Goal: Information Seeking & Learning: Check status

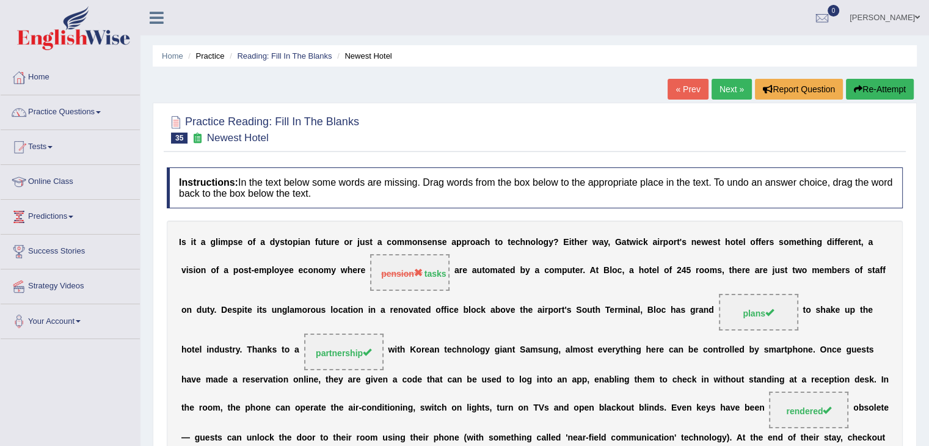
click at [504, 101] on div "Home Practice Reading: Fill In The Blanks Newest Hotel « Prev Next » Report Que…" at bounding box center [535, 318] width 789 height 637
click at [750, 90] on div "Home Practice Reading: Fill In The Blanks Newest Hotel « Prev Next » Report Que…" at bounding box center [535, 318] width 789 height 637
click at [55, 79] on link "Home" at bounding box center [70, 75] width 139 height 31
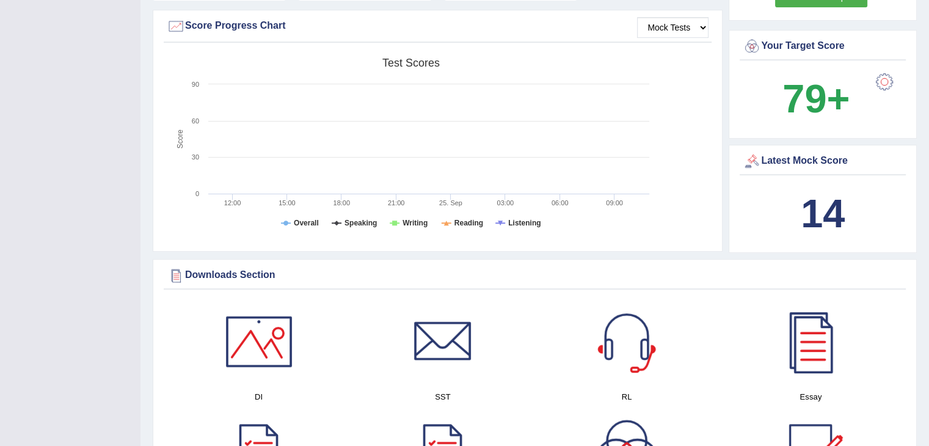
scroll to position [367, 0]
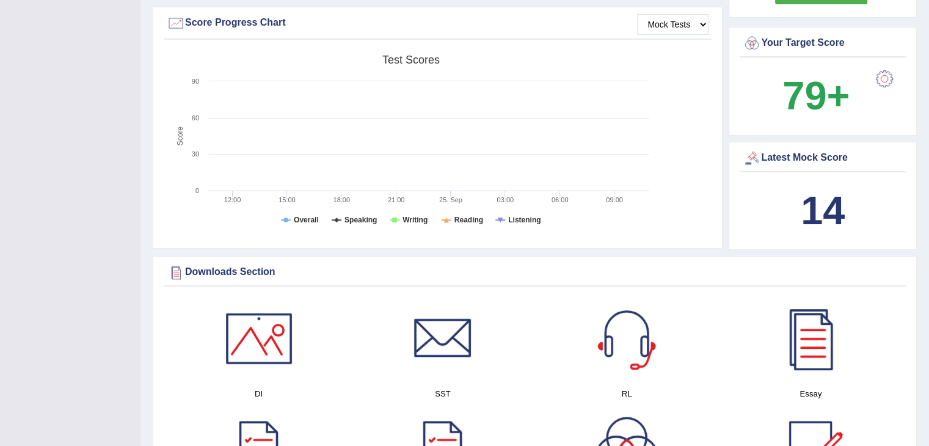
click at [779, 216] on div "14" at bounding box center [823, 210] width 160 height 59
click at [776, 162] on div "Latest Mock Score" at bounding box center [823, 158] width 160 height 18
click at [799, 152] on div "Latest Mock Score" at bounding box center [823, 158] width 160 height 18
click at [805, 222] on b "14" at bounding box center [823, 210] width 44 height 45
click at [812, 216] on b "14" at bounding box center [823, 210] width 44 height 45
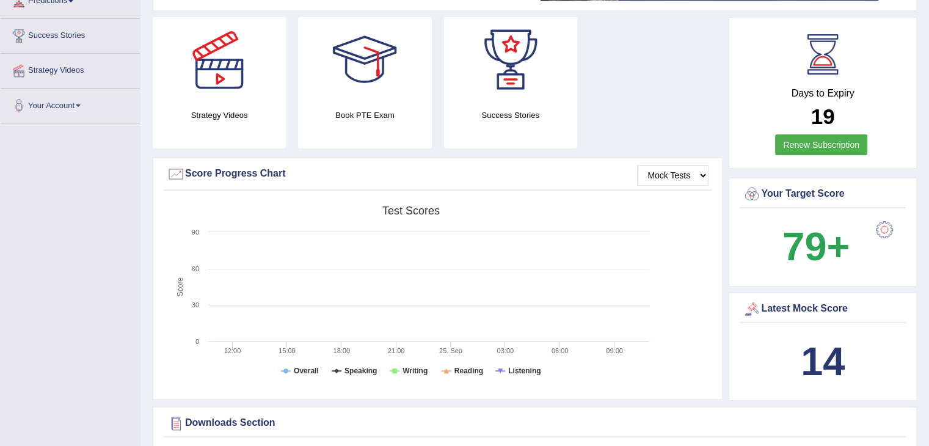
scroll to position [244, 0]
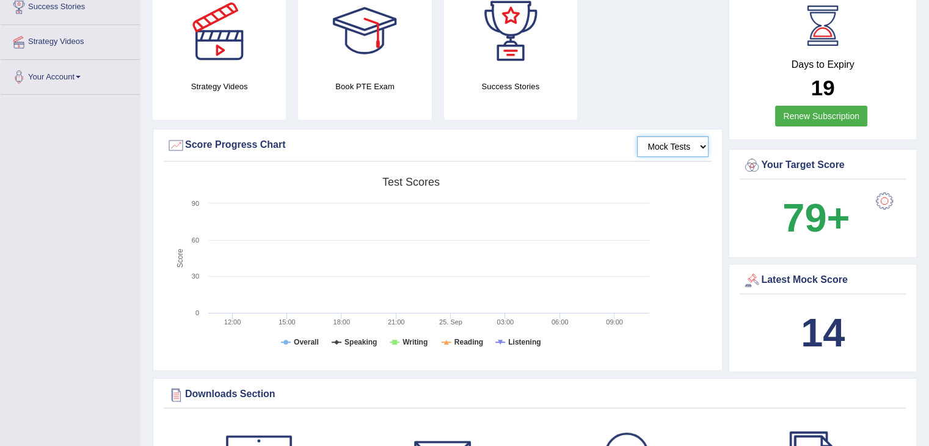
click at [676, 153] on select "Mock Tests" at bounding box center [672, 146] width 71 height 21
click at [638, 136] on select "Mock Tests" at bounding box center [672, 146] width 71 height 21
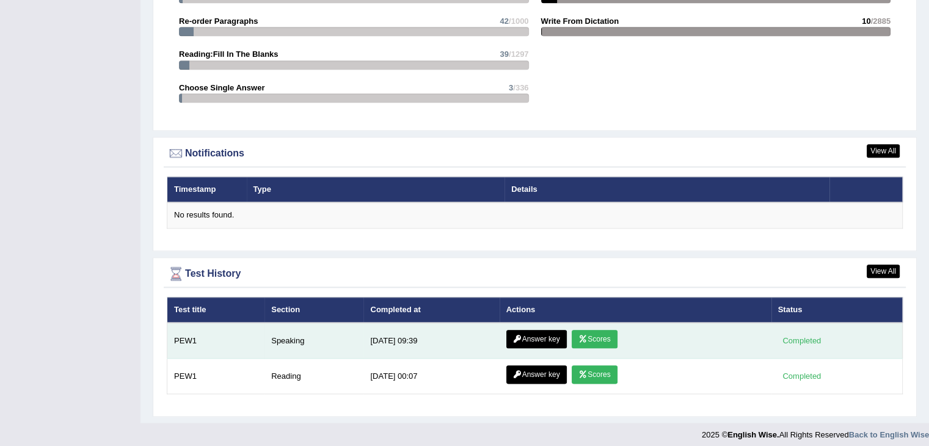
scroll to position [1362, 0]
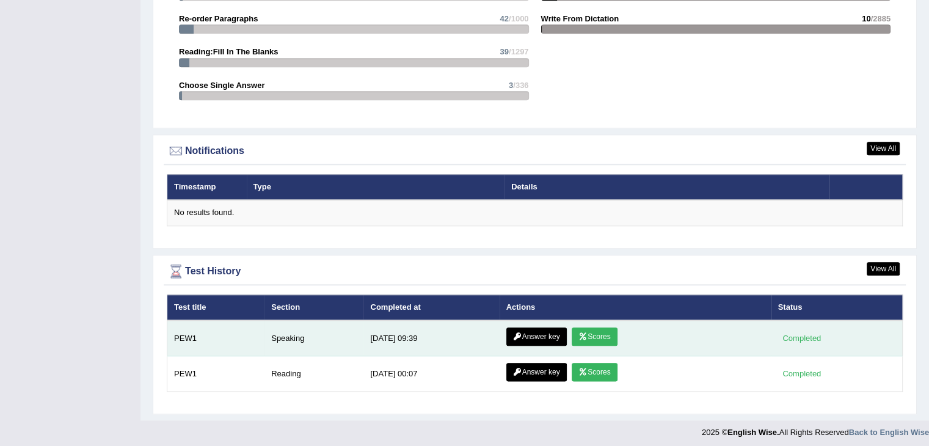
click at [532, 332] on link "Answer key" at bounding box center [537, 337] width 60 height 18
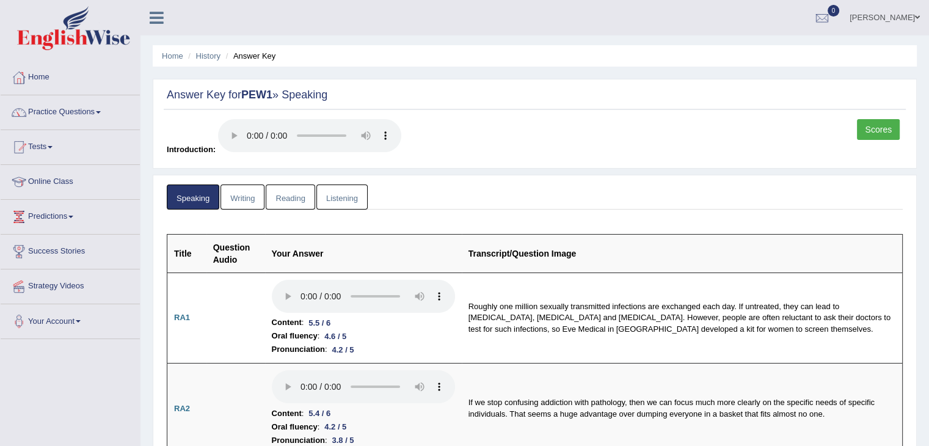
click at [252, 202] on link "Writing" at bounding box center [243, 197] width 44 height 25
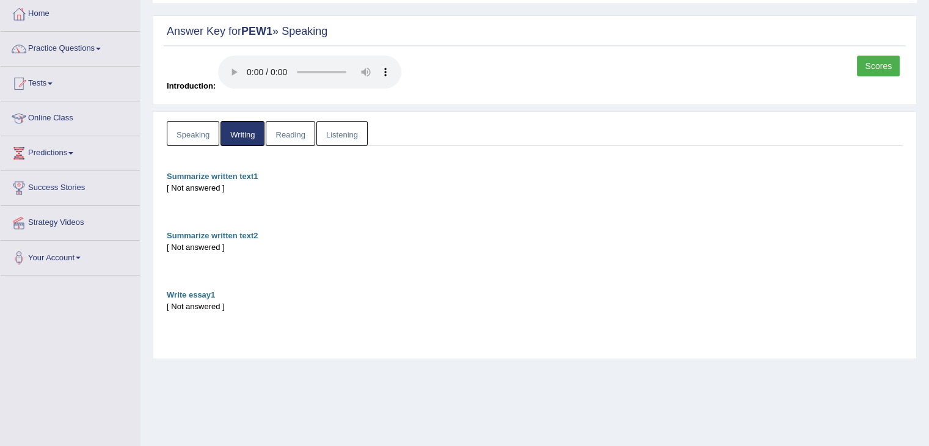
scroll to position [61, 0]
click at [279, 137] on link "Reading" at bounding box center [290, 135] width 49 height 25
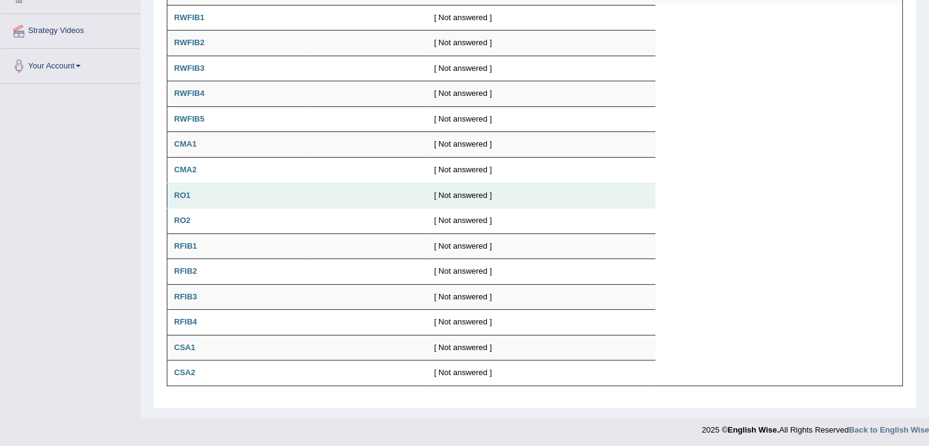
scroll to position [11, 0]
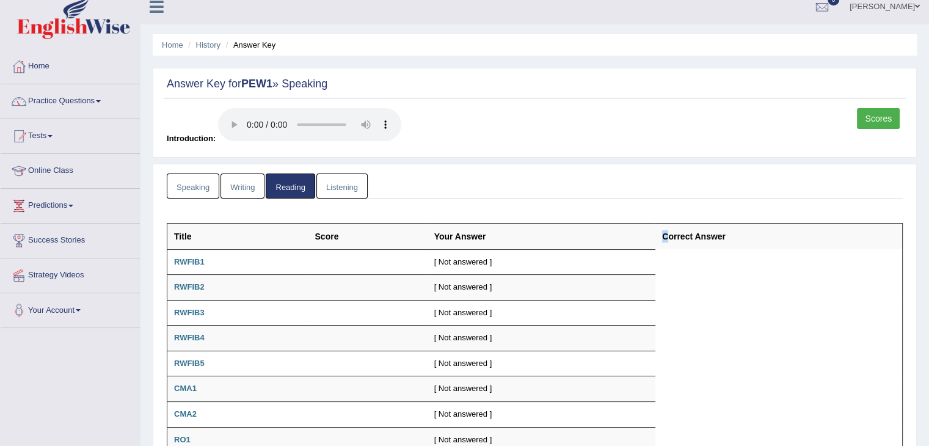
drag, startPoint x: 665, startPoint y: 231, endPoint x: 639, endPoint y: 233, distance: 27.0
click at [665, 232] on th "Correct Answer" at bounding box center [779, 236] width 247 height 26
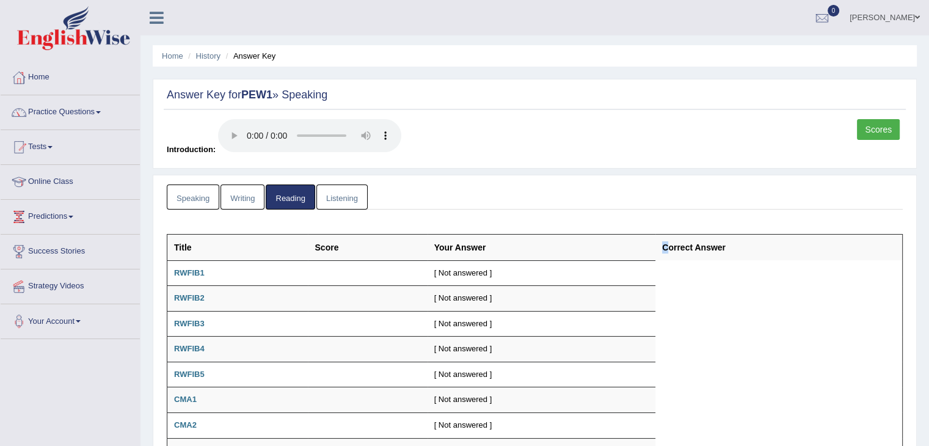
click at [189, 196] on link "Speaking" at bounding box center [193, 197] width 53 height 25
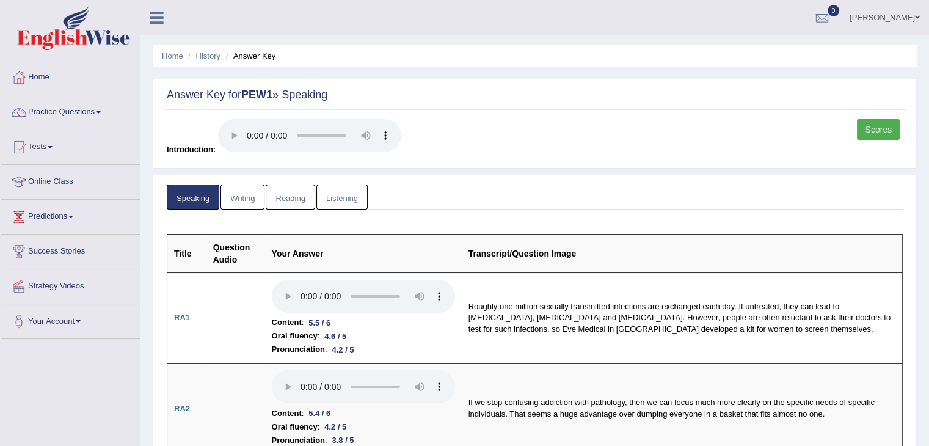
click at [863, 130] on link "Scores" at bounding box center [878, 129] width 43 height 21
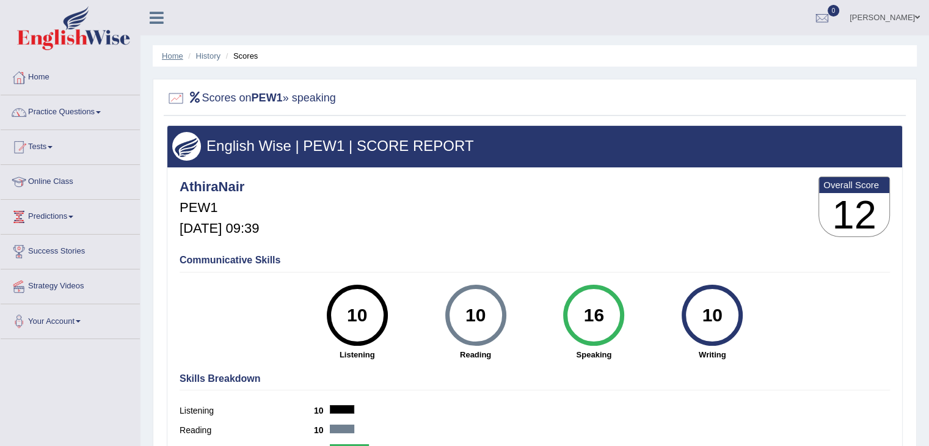
click at [169, 57] on link "Home" at bounding box center [172, 55] width 21 height 9
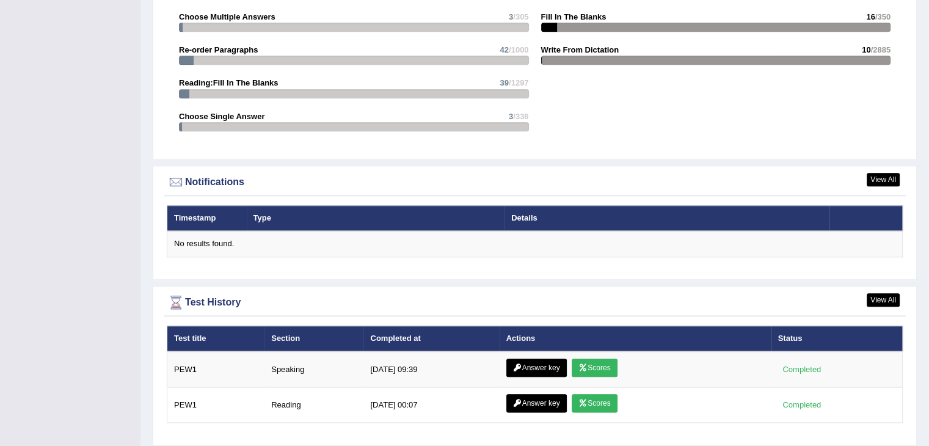
scroll to position [1362, 0]
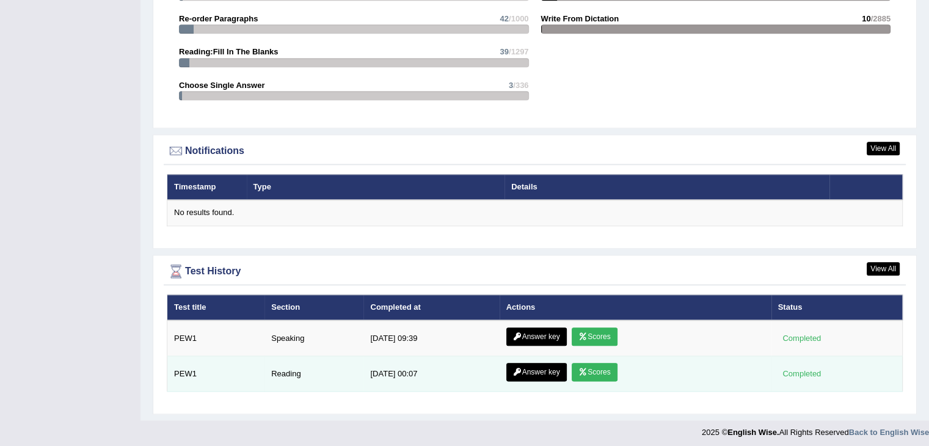
click at [293, 372] on td "Reading" at bounding box center [314, 373] width 99 height 35
click at [292, 368] on td "Reading" at bounding box center [314, 373] width 99 height 35
click at [803, 367] on div "Completed" at bounding box center [803, 373] width 48 height 13
click at [592, 367] on link "Scores" at bounding box center [594, 372] width 45 height 18
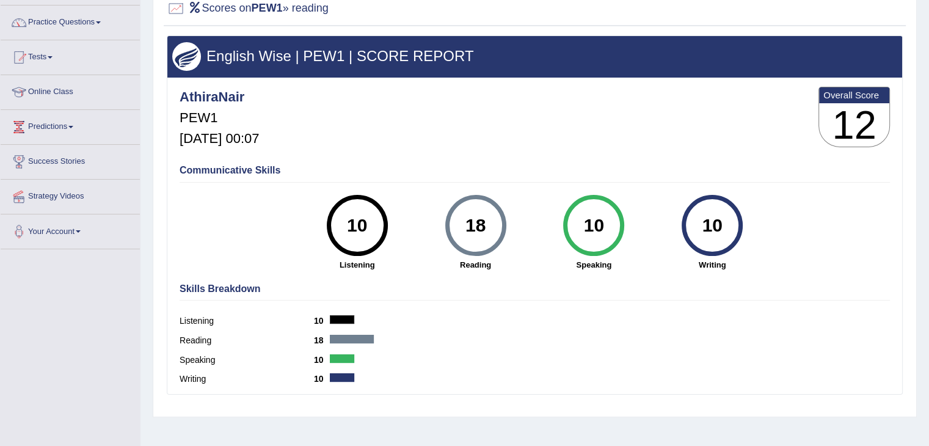
scroll to position [196, 0]
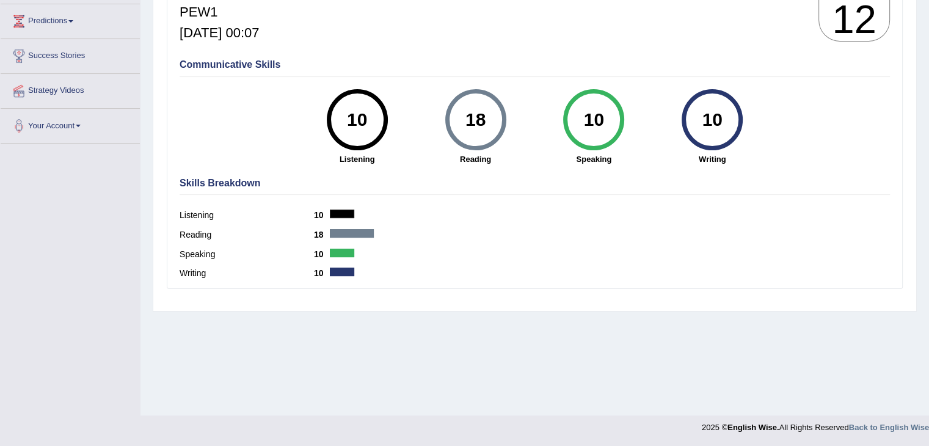
click at [198, 213] on label "Listening" at bounding box center [247, 215] width 134 height 13
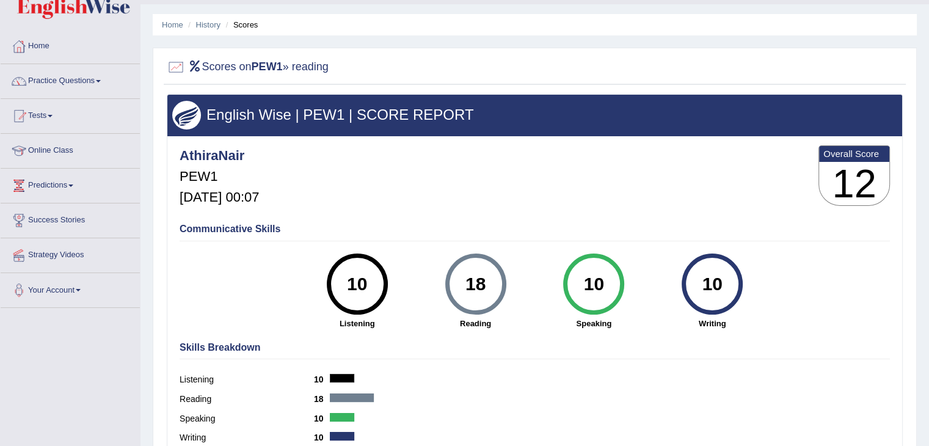
scroll to position [0, 0]
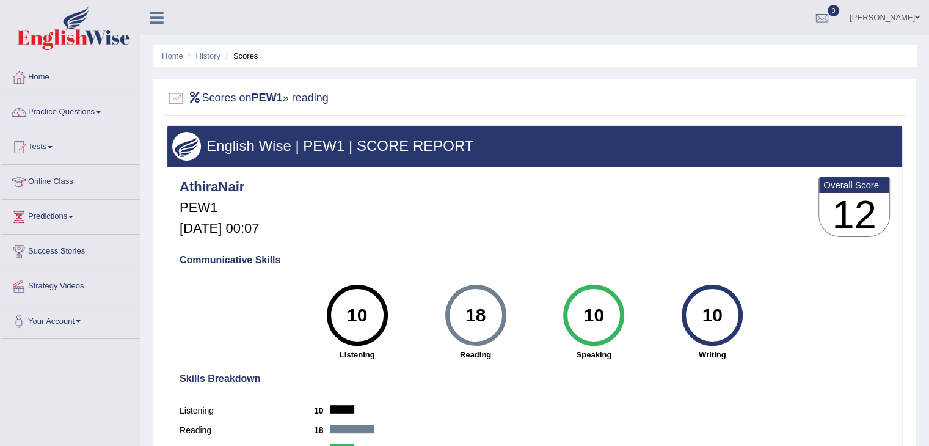
click at [244, 54] on li "Scores" at bounding box center [240, 56] width 35 height 12
click at [80, 323] on link "Your Account" at bounding box center [70, 319] width 139 height 31
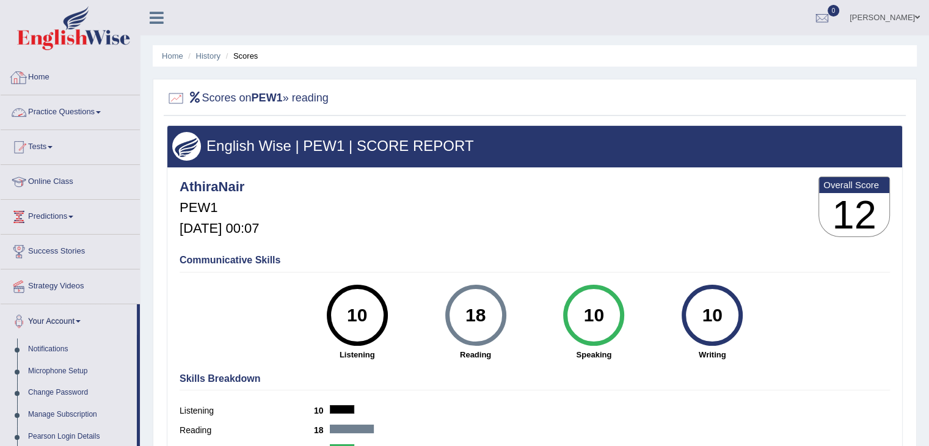
click at [73, 106] on link "Practice Questions" at bounding box center [70, 110] width 139 height 31
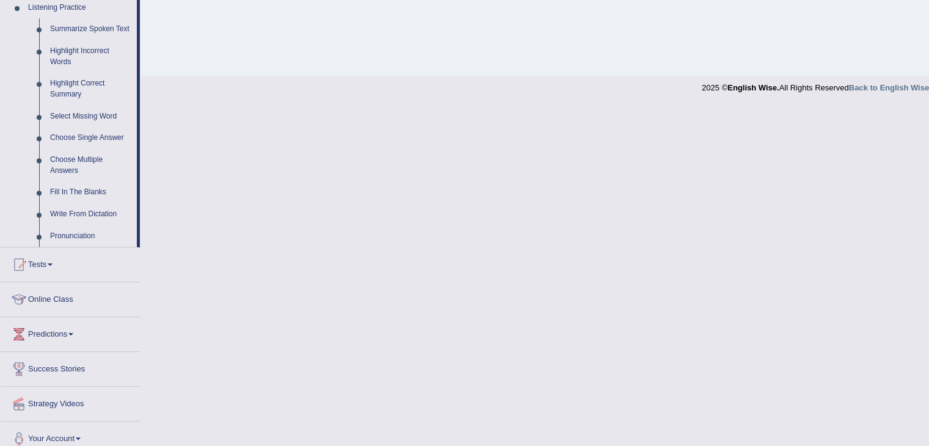
scroll to position [545, 0]
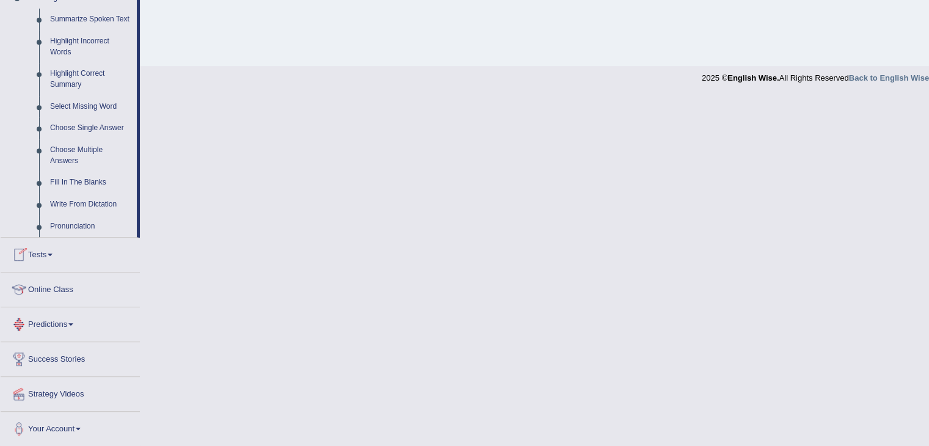
click at [50, 247] on link "Tests" at bounding box center [70, 253] width 139 height 31
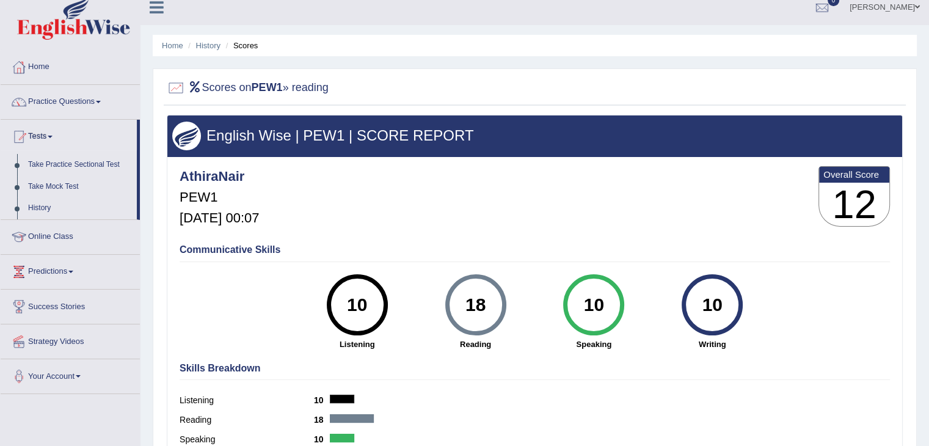
scroll to position [0, 0]
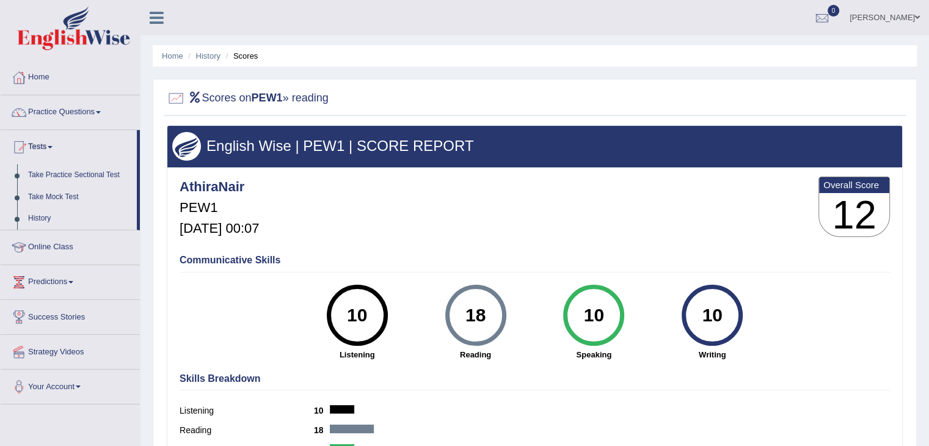
click at [171, 94] on div at bounding box center [176, 98] width 18 height 18
click at [175, 96] on div at bounding box center [176, 98] width 18 height 18
drag, startPoint x: 196, startPoint y: 92, endPoint x: 203, endPoint y: 93, distance: 7.4
click at [196, 92] on icon at bounding box center [195, 97] width 14 height 11
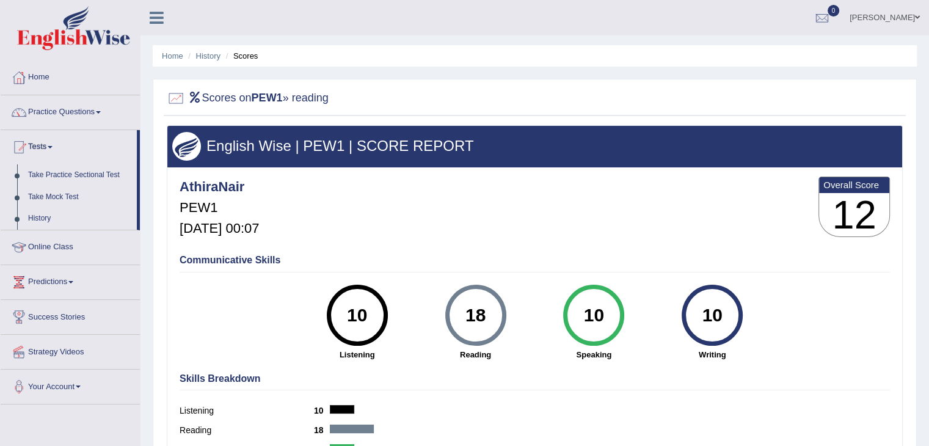
click at [211, 96] on h2 "Scores on PEW1 » reading" at bounding box center [248, 98] width 162 height 18
click at [241, 100] on h2 "Scores on PEW1 » reading" at bounding box center [248, 98] width 162 height 18
click at [296, 99] on h2 "Scores on PEW1 » reading" at bounding box center [248, 98] width 162 height 18
click at [155, 18] on icon at bounding box center [157, 18] width 14 height 16
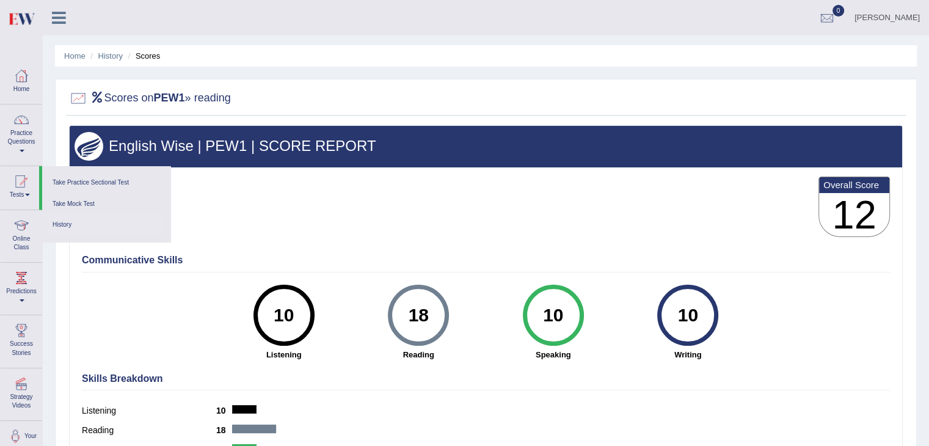
click at [59, 222] on link "History" at bounding box center [106, 224] width 116 height 21
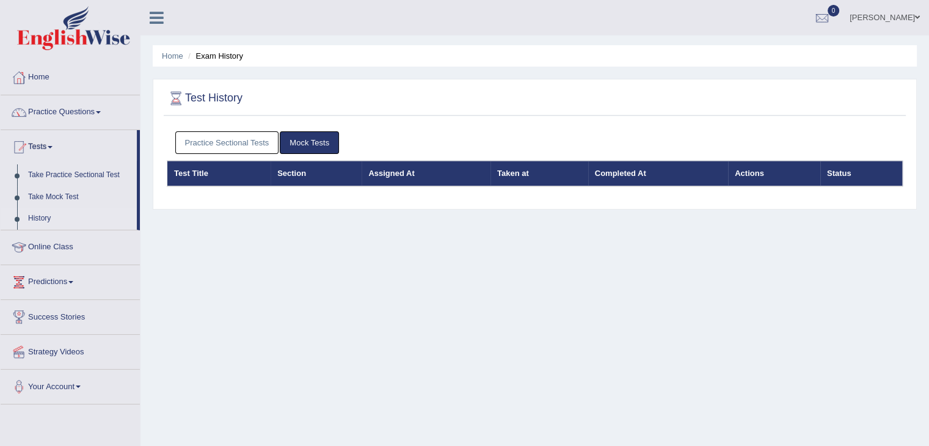
click at [308, 139] on link "Mock Tests" at bounding box center [309, 142] width 59 height 23
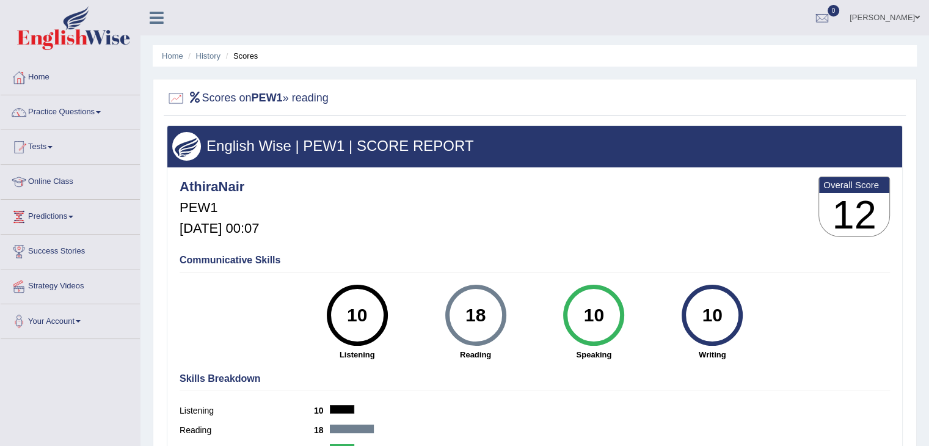
click at [479, 195] on div "AthiraNair PEW1 [DATE] 00:07 Overall Score 12" at bounding box center [535, 210] width 717 height 73
click at [49, 80] on link "Home" at bounding box center [70, 75] width 139 height 31
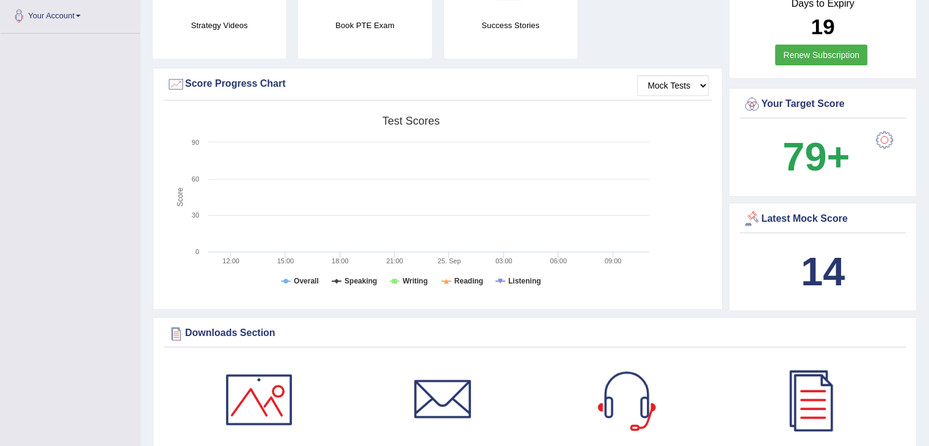
click at [752, 216] on div at bounding box center [752, 219] width 18 height 18
click at [747, 222] on div at bounding box center [752, 219] width 18 height 18
click at [747, 213] on div at bounding box center [752, 219] width 18 height 18
click at [750, 213] on div at bounding box center [752, 219] width 18 height 18
click at [760, 246] on div "14" at bounding box center [823, 272] width 160 height 59
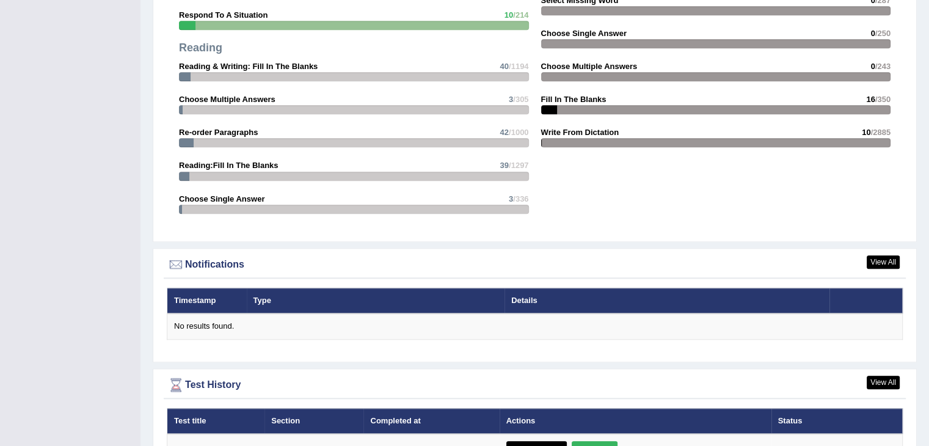
scroll to position [1362, 0]
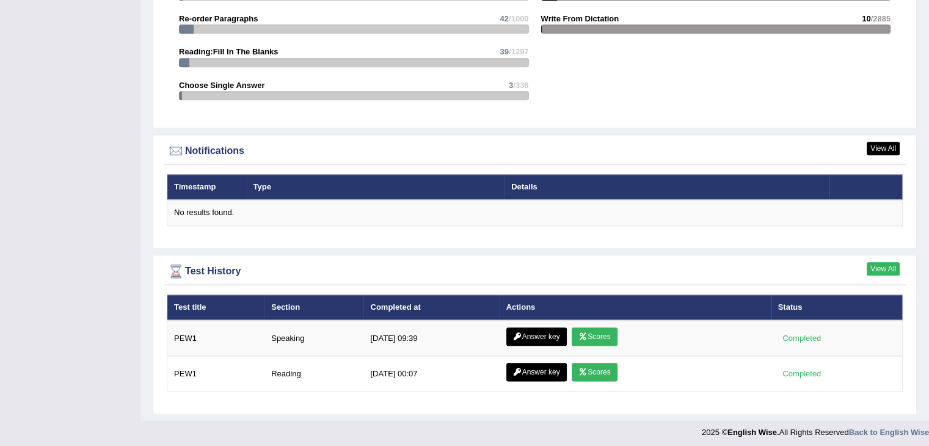
click at [876, 265] on link "View All" at bounding box center [883, 268] width 33 height 13
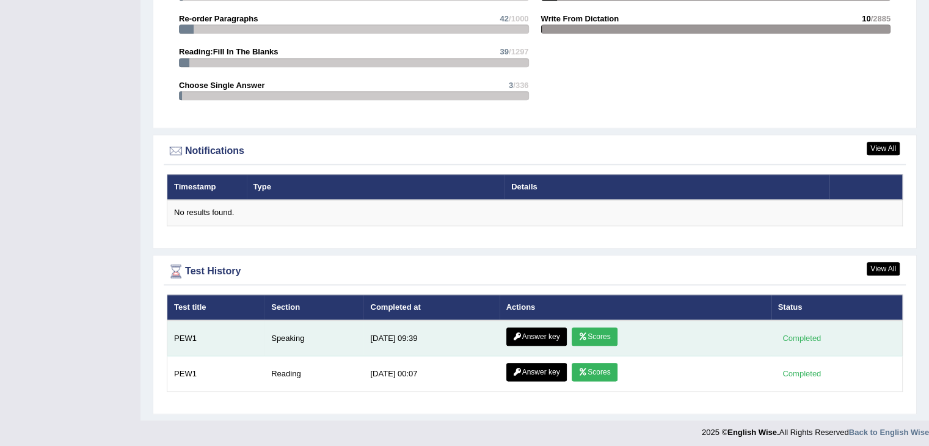
click at [537, 328] on link "Answer key" at bounding box center [537, 337] width 60 height 18
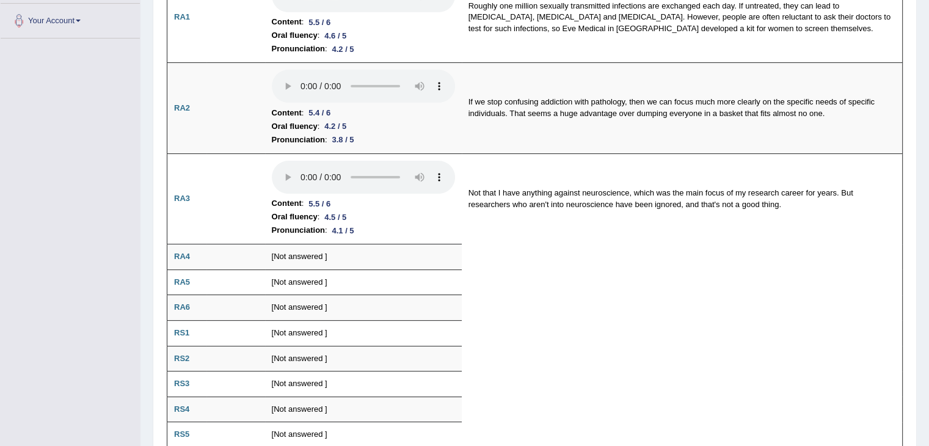
scroll to position [306, 0]
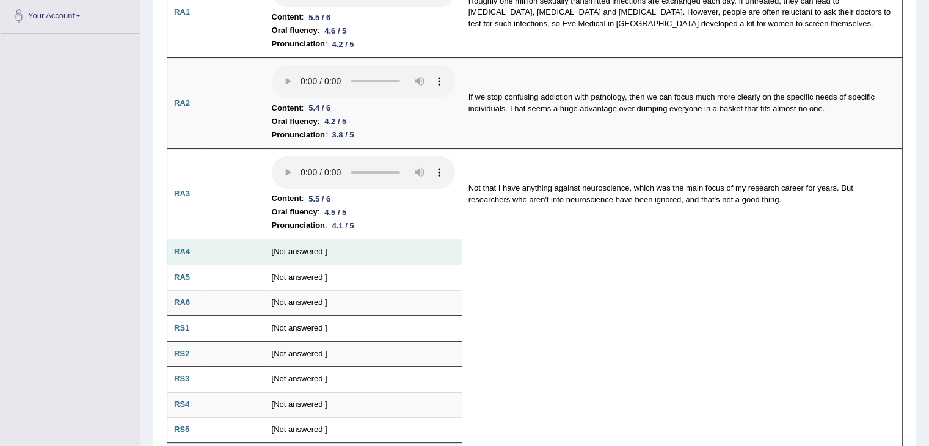
click at [323, 249] on td "[Not answered ]" at bounding box center [363, 253] width 197 height 26
click at [180, 248] on b "RA4" at bounding box center [182, 251] width 16 height 9
click at [191, 254] on td "RA4" at bounding box center [186, 253] width 39 height 26
click at [190, 253] on td "RA4" at bounding box center [186, 253] width 39 height 26
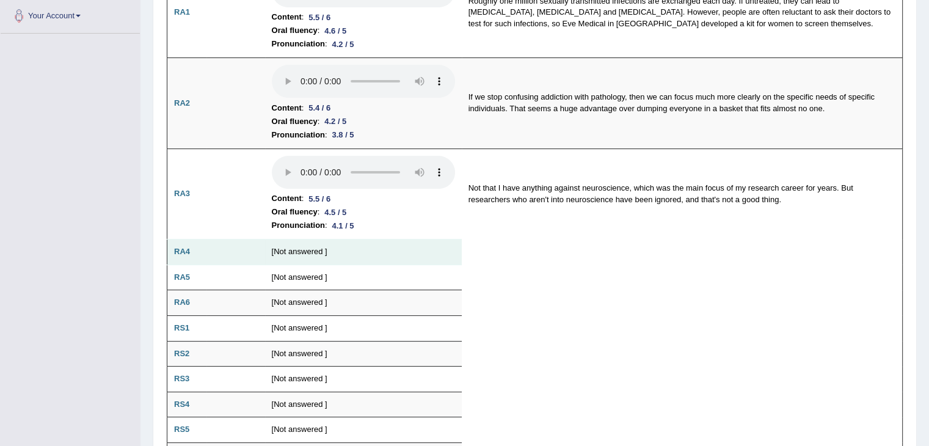
click at [286, 249] on td "[Not answered ]" at bounding box center [363, 253] width 197 height 26
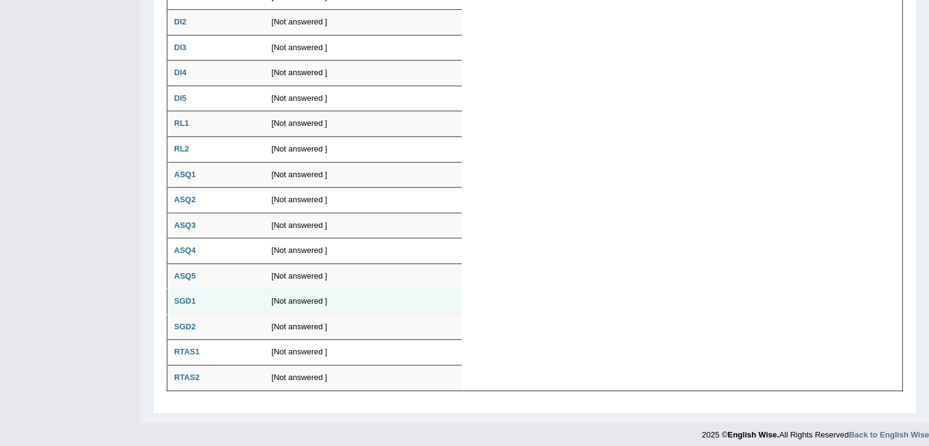
scroll to position [892, 0]
click at [194, 296] on b "SGD1" at bounding box center [184, 299] width 21 height 9
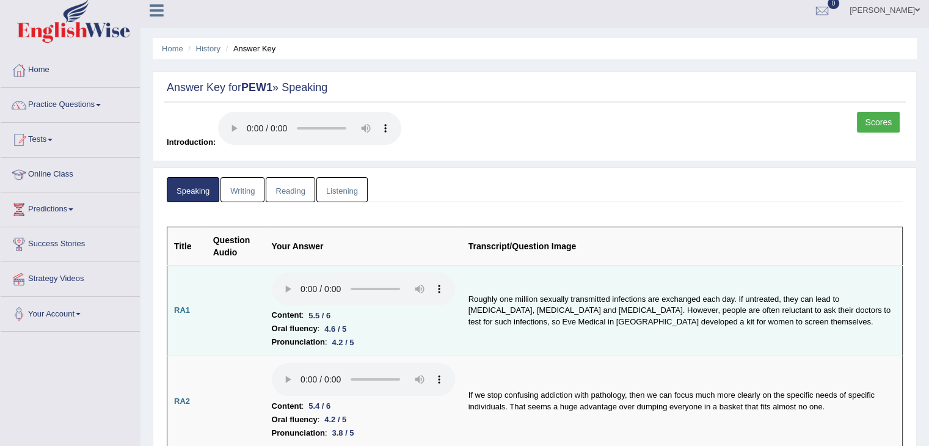
scroll to position [0, 0]
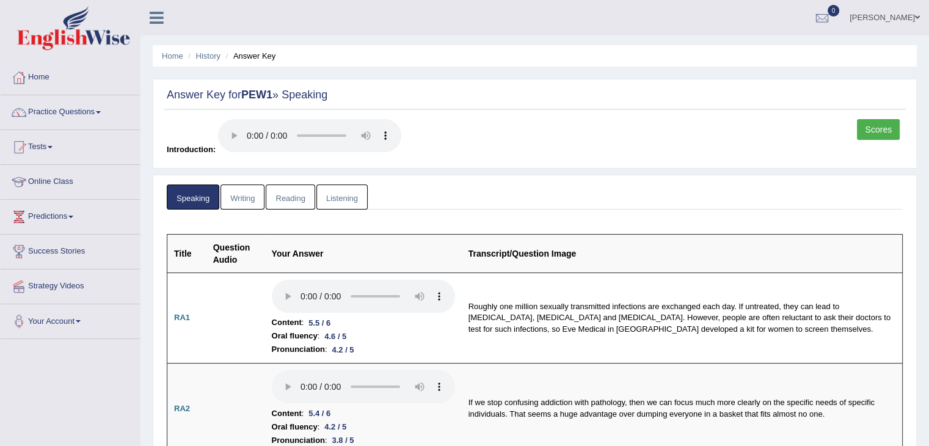
click at [249, 198] on link "Writing" at bounding box center [243, 197] width 44 height 25
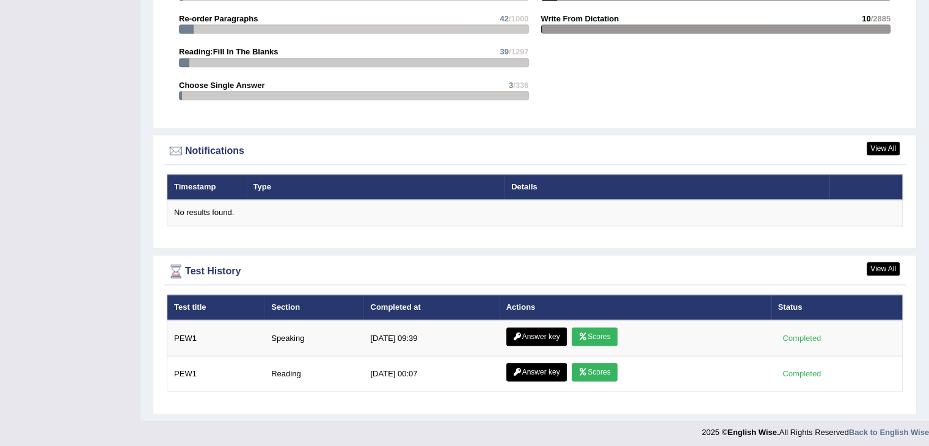
scroll to position [1362, 0]
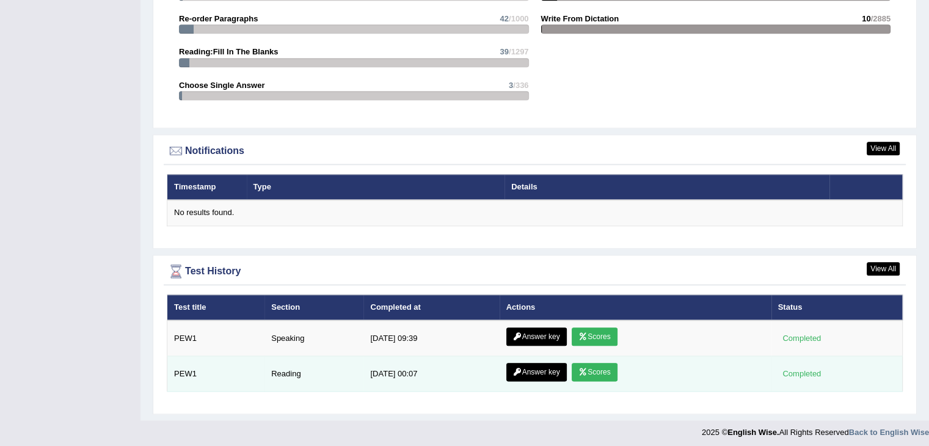
click at [282, 368] on td "Reading" at bounding box center [314, 373] width 99 height 35
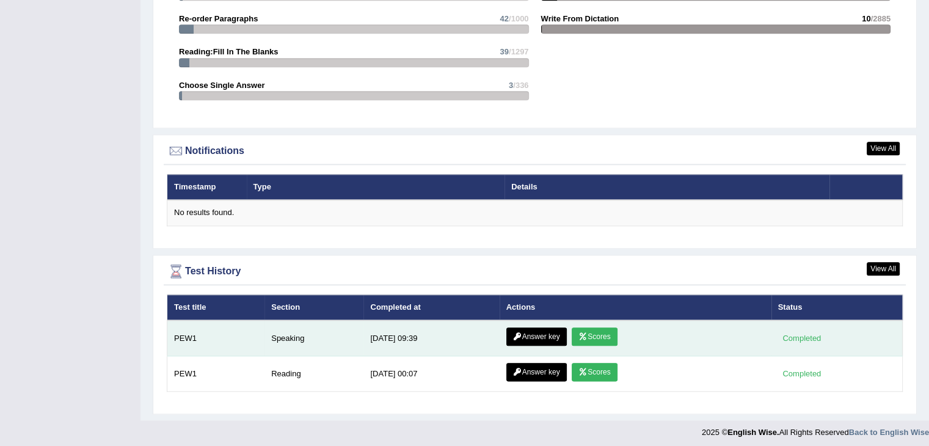
click at [299, 335] on td "Speaking" at bounding box center [314, 338] width 99 height 36
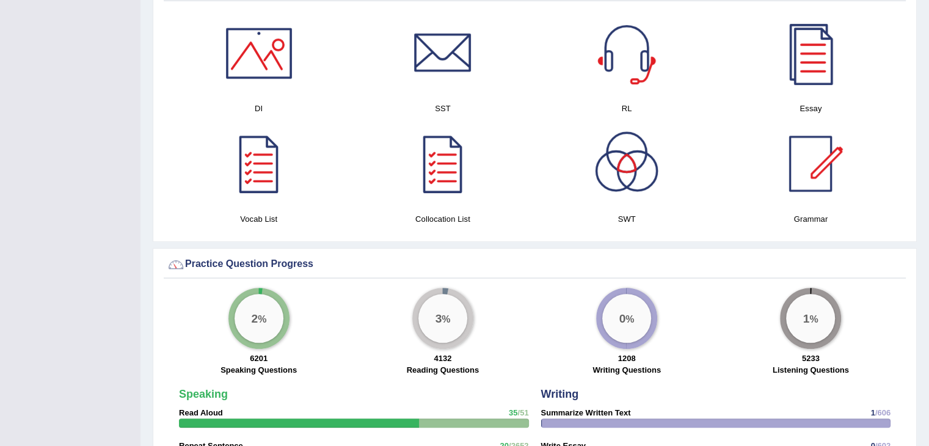
scroll to position [628, 0]
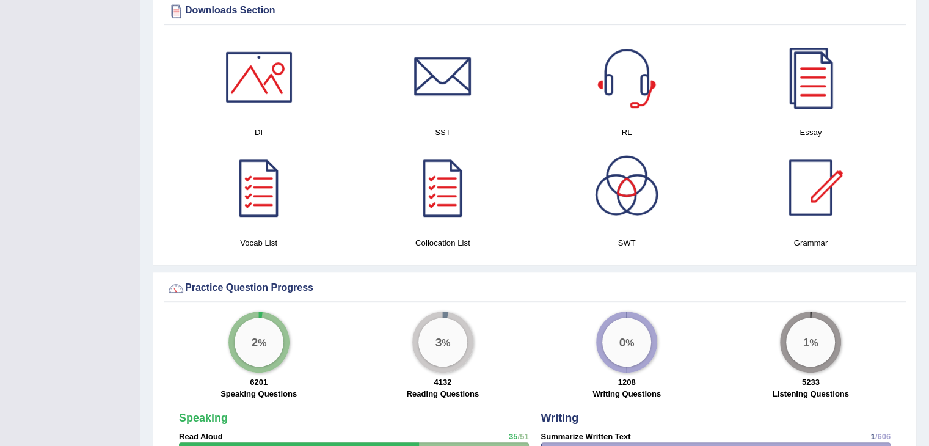
click at [267, 340] on div "2 %" at bounding box center [259, 342] width 49 height 49
click at [271, 341] on div "2 %" at bounding box center [259, 342] width 49 height 49
click at [273, 341] on div "2 %" at bounding box center [259, 342] width 49 height 49
click at [409, 348] on div "3 % 4132 Reading Questions" at bounding box center [443, 357] width 184 height 90
click at [428, 343] on div "3 %" at bounding box center [443, 342] width 49 height 49
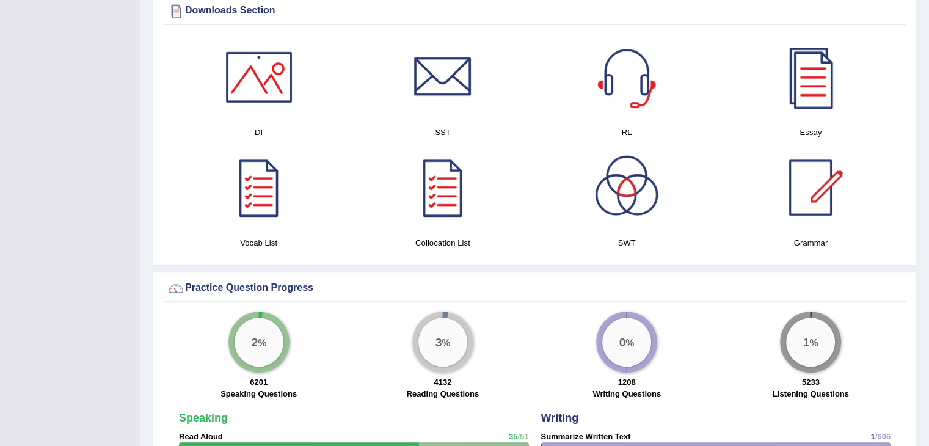
click at [428, 343] on div "3 %" at bounding box center [443, 342] width 49 height 49
click at [628, 354] on div "0 %" at bounding box center [627, 342] width 49 height 49
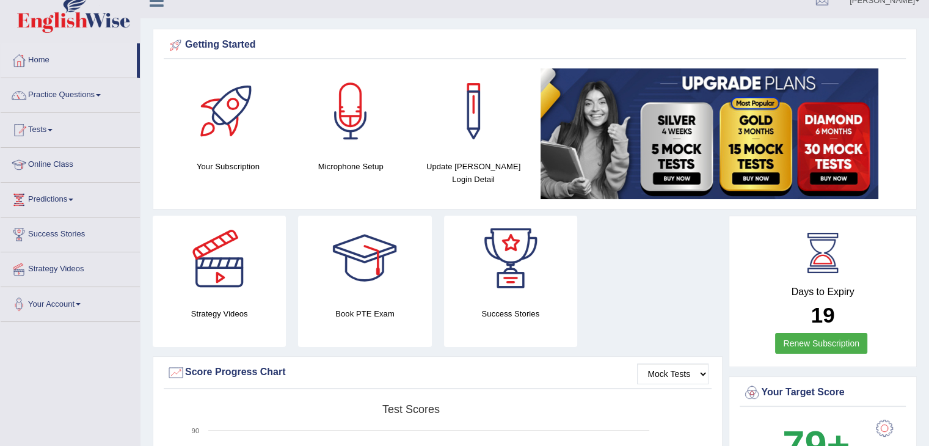
scroll to position [0, 0]
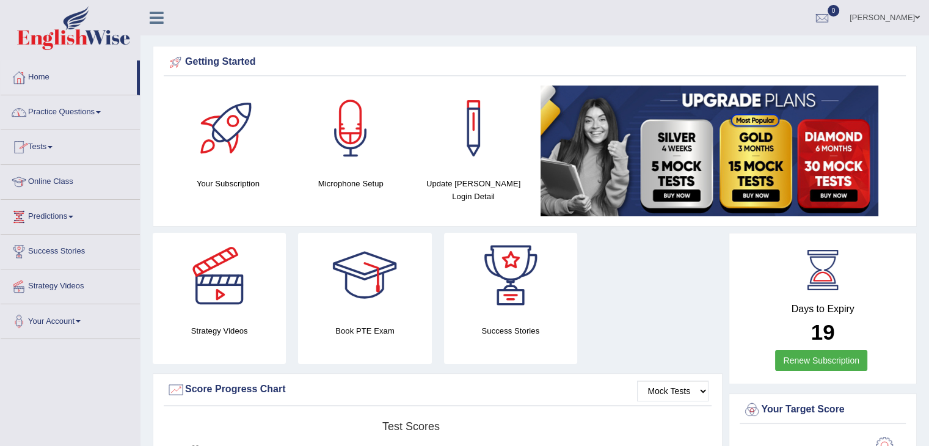
click at [54, 145] on link "Tests" at bounding box center [70, 145] width 139 height 31
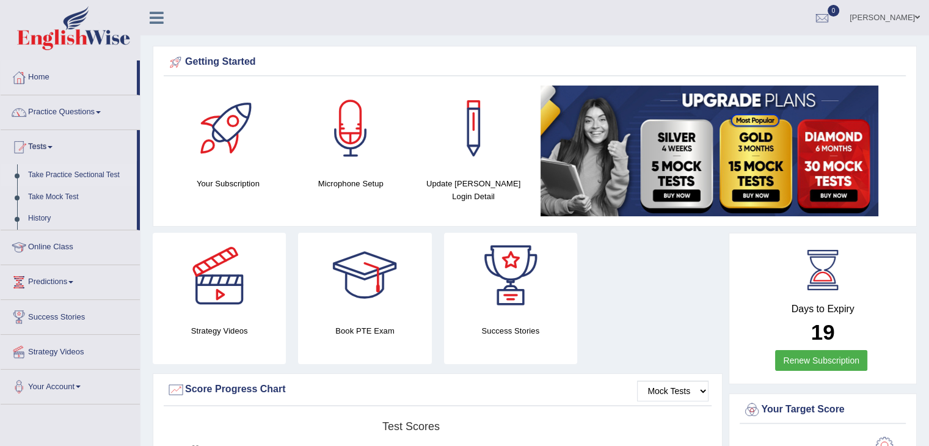
click at [56, 175] on link "Take Practice Sectional Test" at bounding box center [80, 175] width 114 height 22
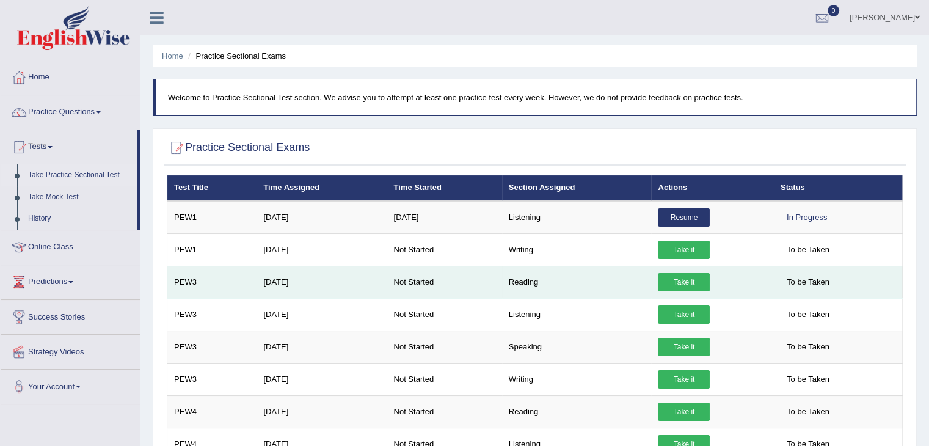
click at [673, 280] on link "Take it" at bounding box center [684, 282] width 52 height 18
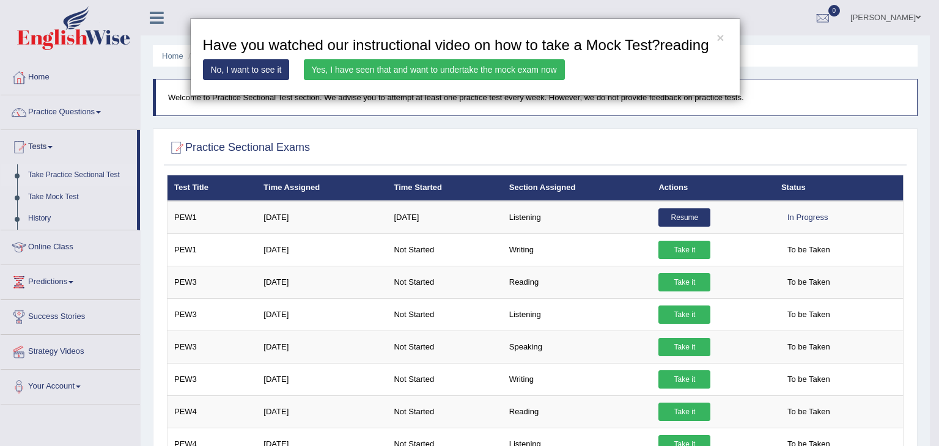
click at [431, 73] on link "Yes, I have seen that and want to undertake the mock exam now" at bounding box center [434, 69] width 261 height 21
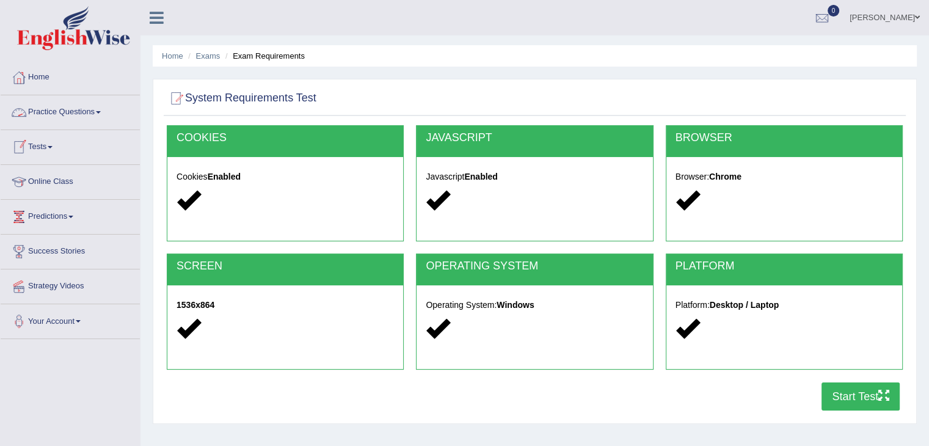
click at [836, 399] on button "Start Test" at bounding box center [861, 397] width 78 height 28
click at [832, 13] on div at bounding box center [822, 18] width 18 height 18
click at [772, 53] on strong "See All Alerts" at bounding box center [745, 51] width 54 height 10
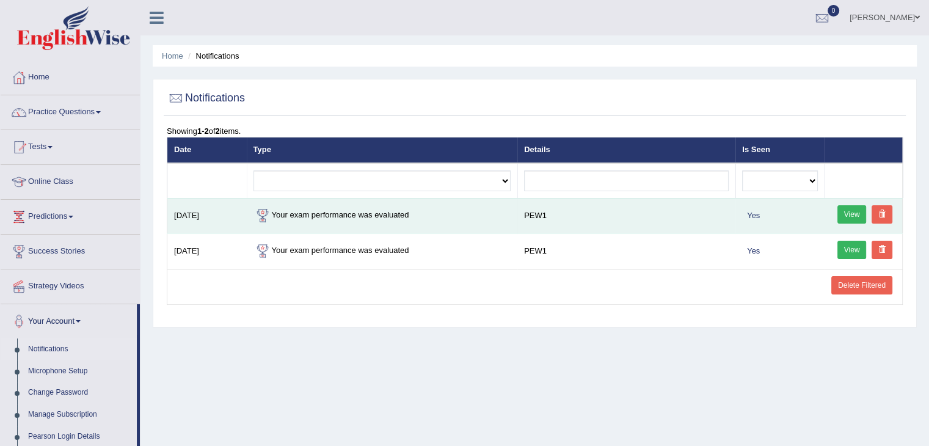
click at [860, 214] on link "View" at bounding box center [852, 214] width 29 height 18
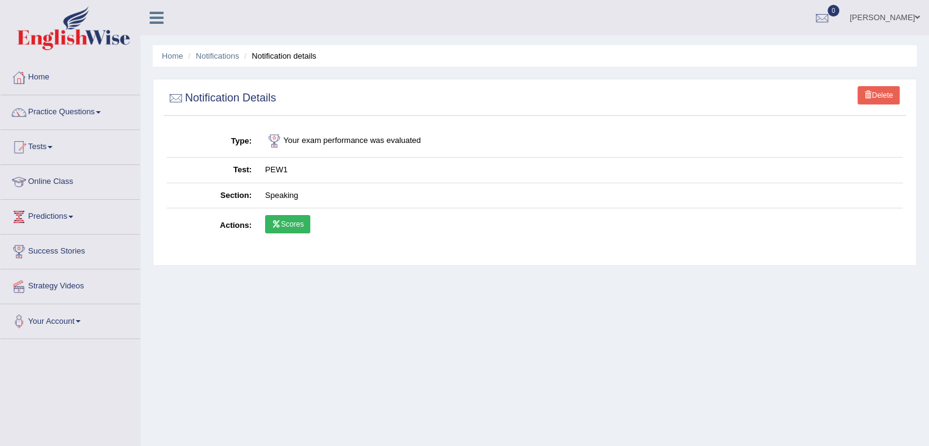
click at [291, 223] on link "Scores" at bounding box center [287, 224] width 45 height 18
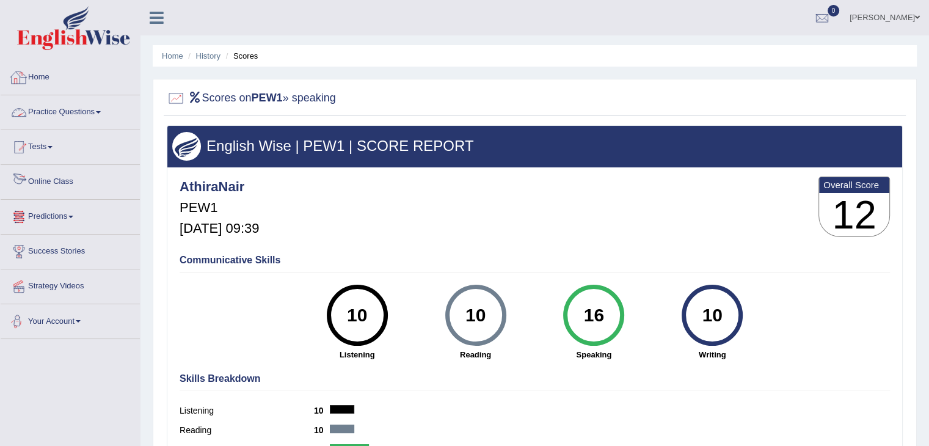
click at [56, 79] on link "Home" at bounding box center [70, 75] width 139 height 31
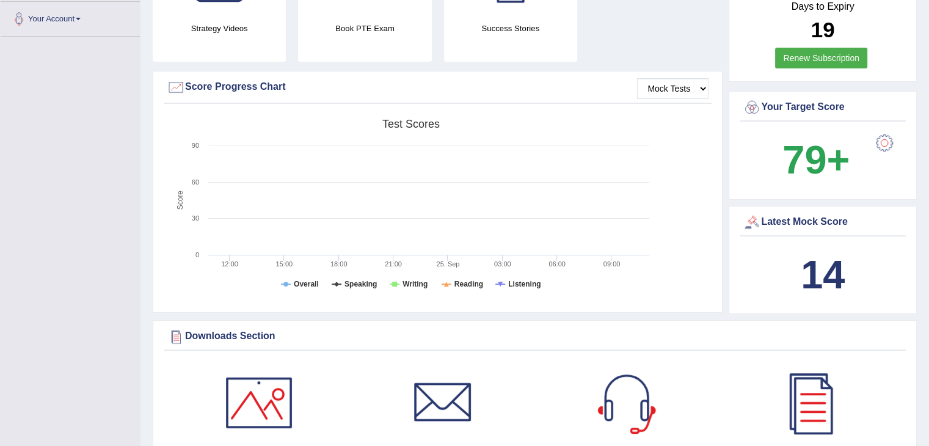
scroll to position [306, 0]
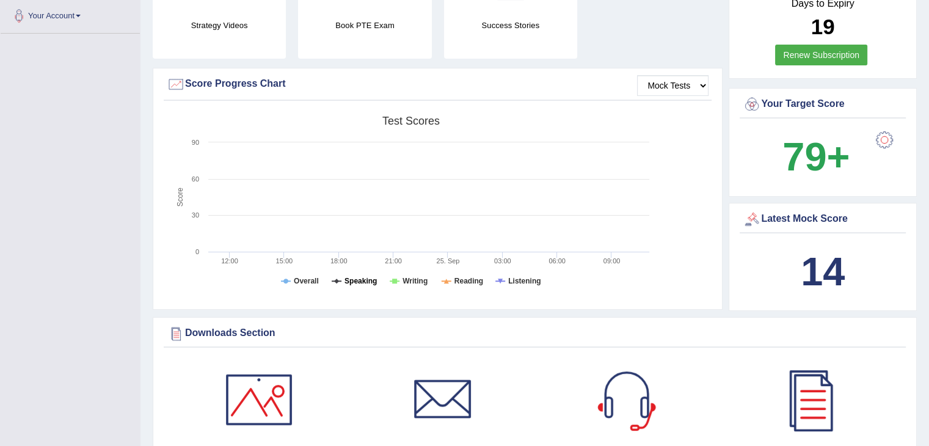
click at [358, 277] on tspan "Speaking" at bounding box center [361, 281] width 32 height 9
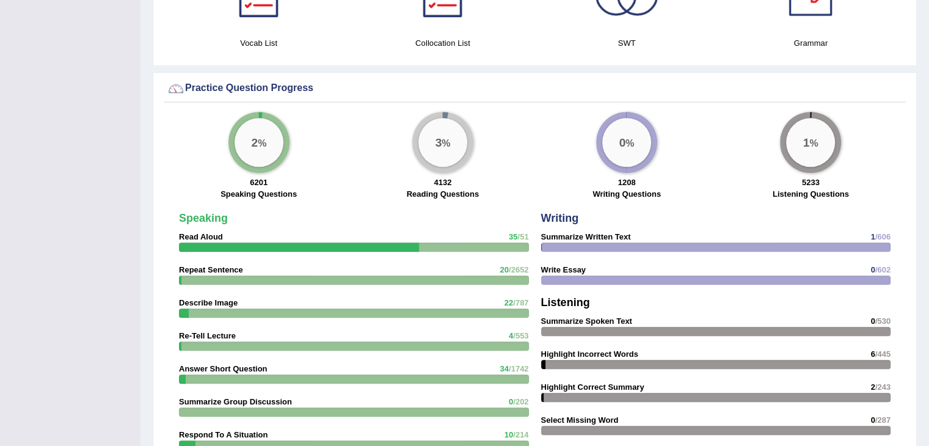
scroll to position [917, 0]
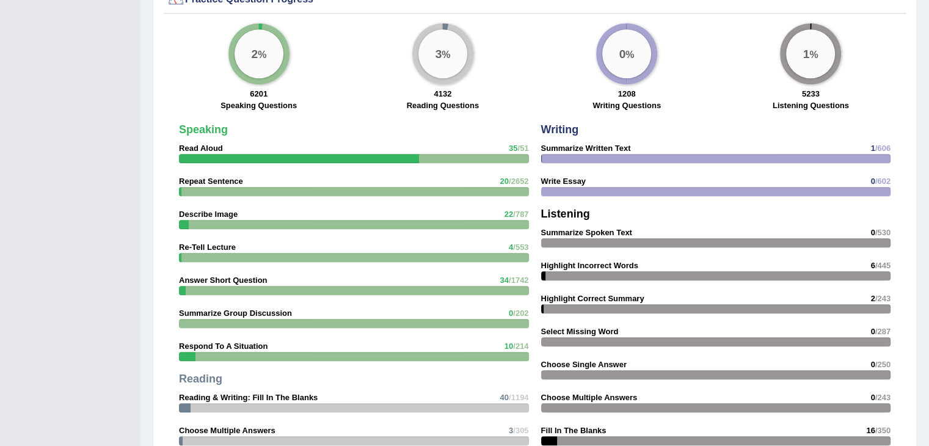
click at [207, 144] on strong "Read Aloud" at bounding box center [201, 148] width 44 height 9
click at [200, 155] on div at bounding box center [299, 158] width 240 height 9
click at [200, 179] on strong "Repeat Sentence" at bounding box center [211, 181] width 64 height 9
click at [196, 213] on strong "Describe Image" at bounding box center [208, 214] width 59 height 9
click at [203, 245] on strong "Re-Tell Lecture" at bounding box center [207, 247] width 57 height 9
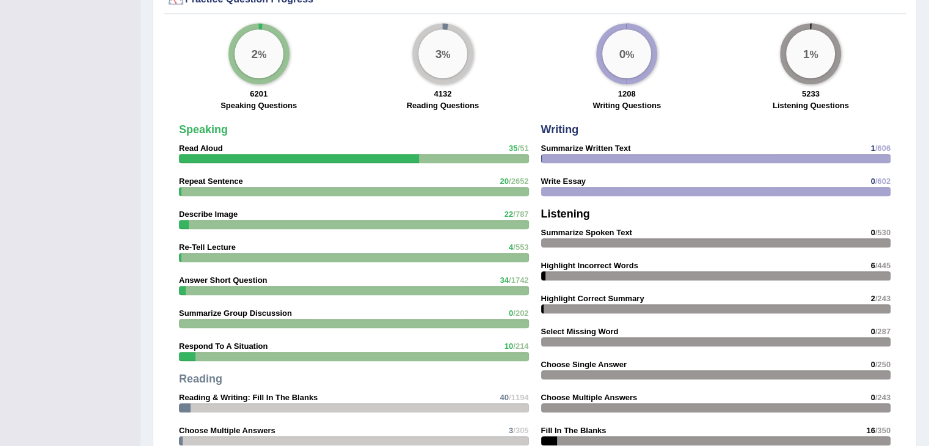
click at [206, 278] on strong "Answer Short Question" at bounding box center [223, 280] width 88 height 9
click at [210, 302] on div "Speaking Read Aloud 35 /51 Repeat Sentence 20 /2652 Describe Image 22 /787 Re-T…" at bounding box center [354, 337] width 362 height 439
click at [187, 378] on strong "Reading" at bounding box center [200, 379] width 43 height 12
click at [187, 394] on strong "Reading & Writing: Fill In The Blanks" at bounding box center [248, 397] width 139 height 9
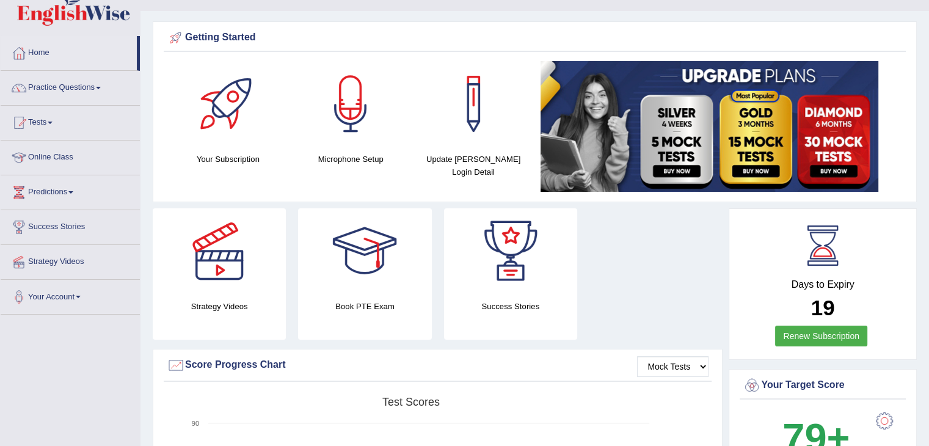
scroll to position [0, 0]
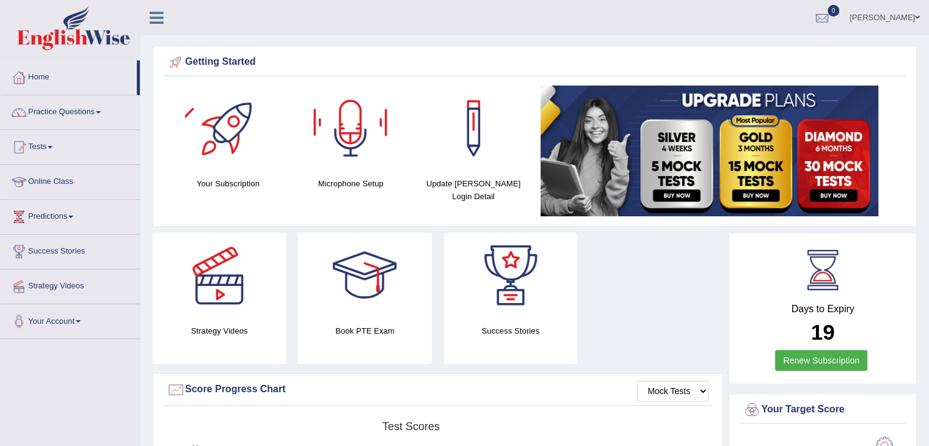
click at [213, 169] on div at bounding box center [228, 129] width 86 height 86
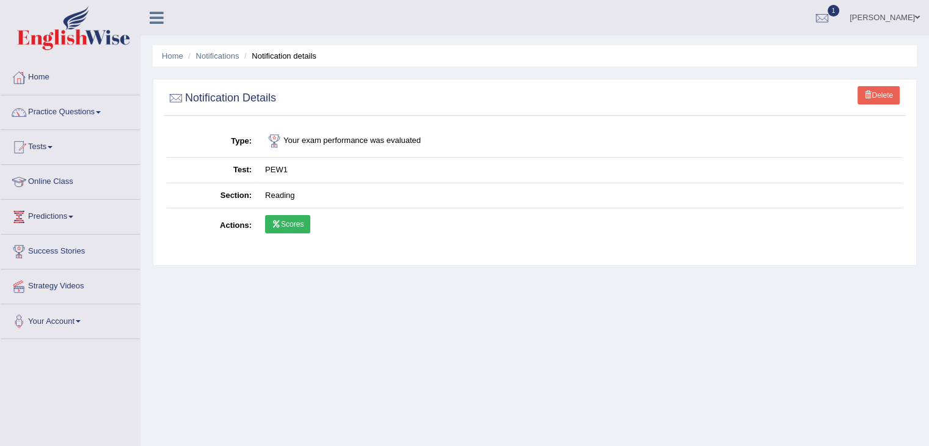
drag, startPoint x: 403, startPoint y: 304, endPoint x: 411, endPoint y: 304, distance: 7.3
click at [405, 304] on div "Home Notifications Notification details Delete Notification Details Type Your e…" at bounding box center [535, 305] width 789 height 611
click at [522, 337] on div "Home Notifications Notification details Delete Notification Details Type Your e…" at bounding box center [535, 305] width 789 height 611
